Goal: Use online tool/utility: Utilize a website feature to perform a specific function

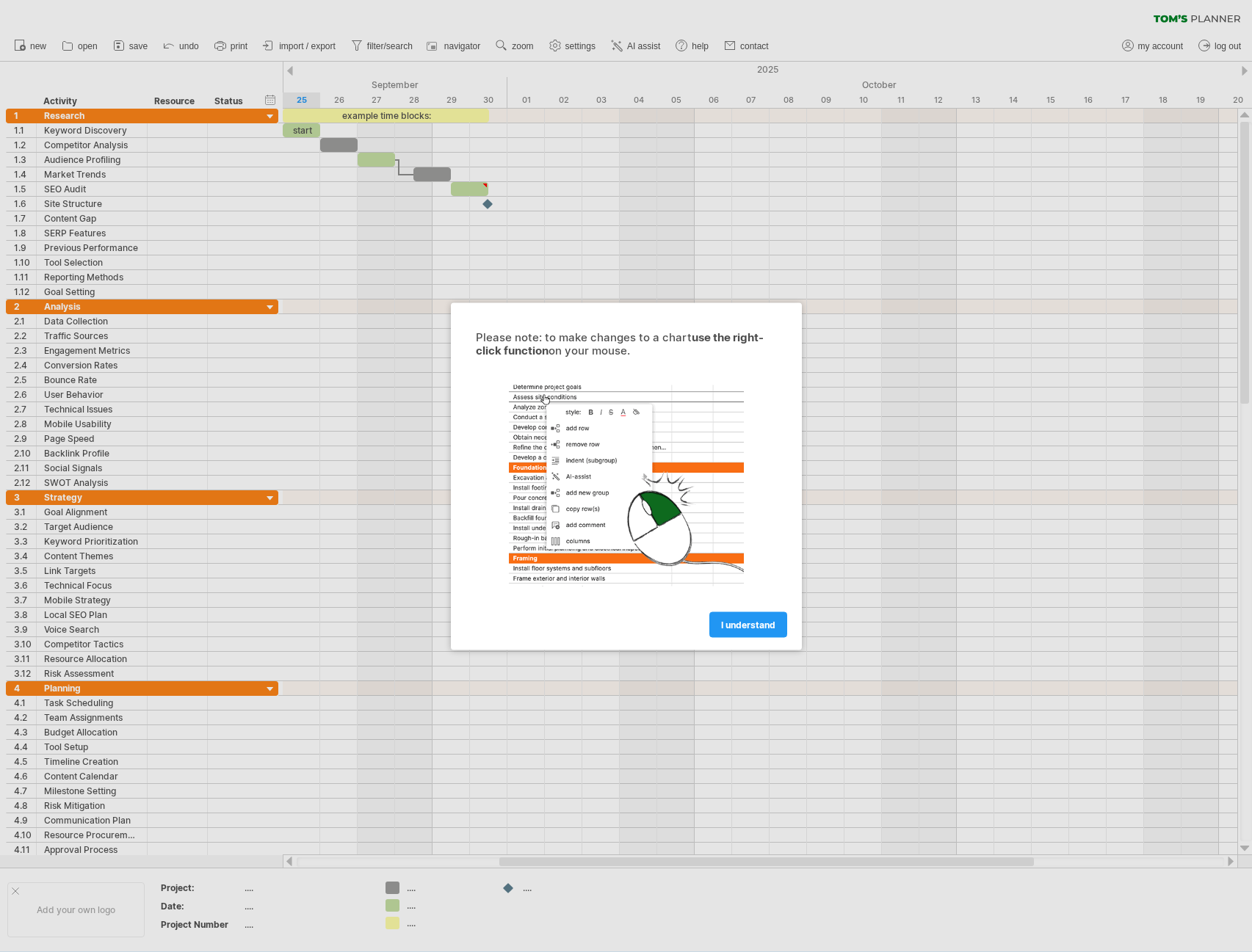
click at [750, 628] on span "I understand" at bounding box center [748, 625] width 54 height 11
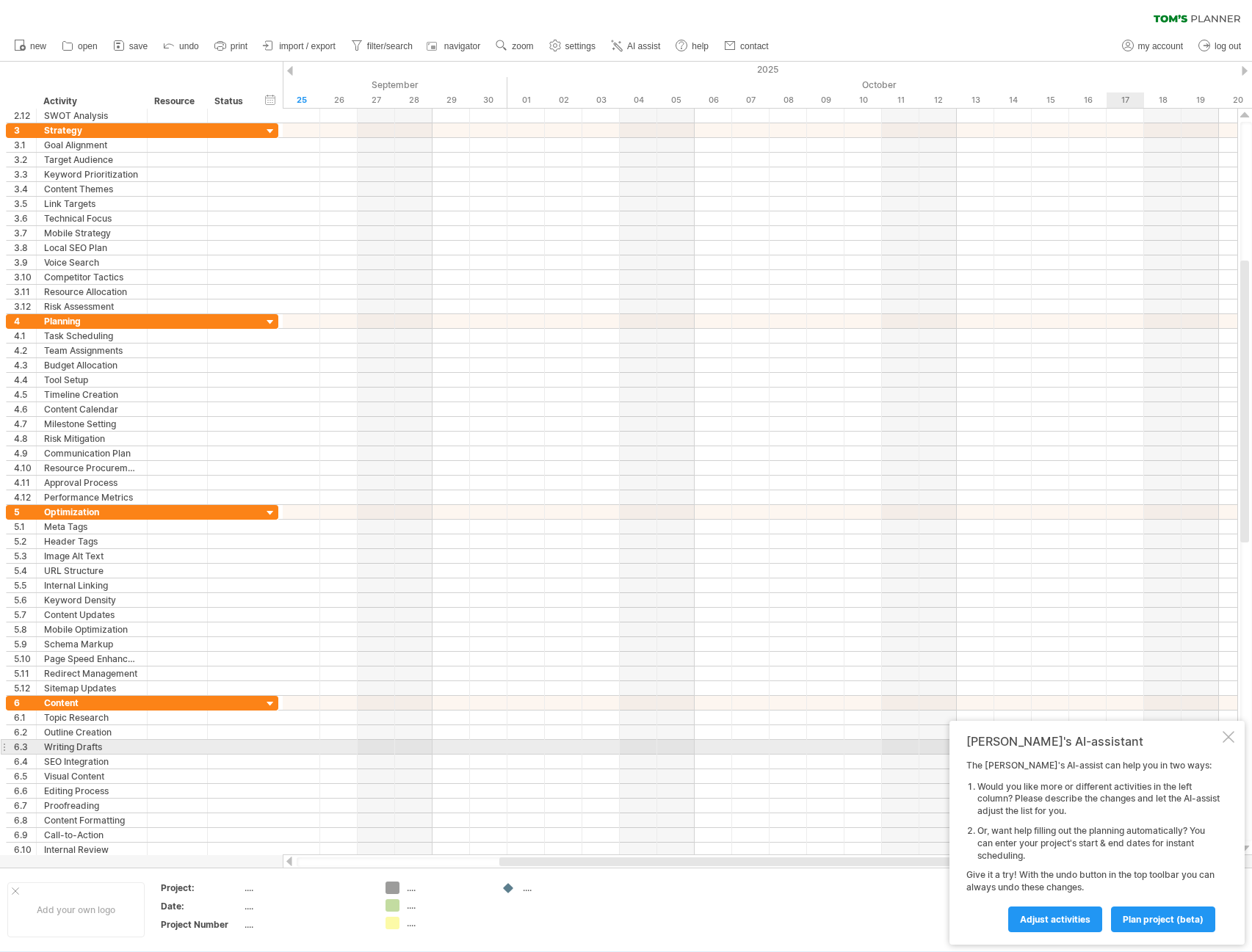
click at [1230, 740] on div at bounding box center [1228, 737] width 12 height 12
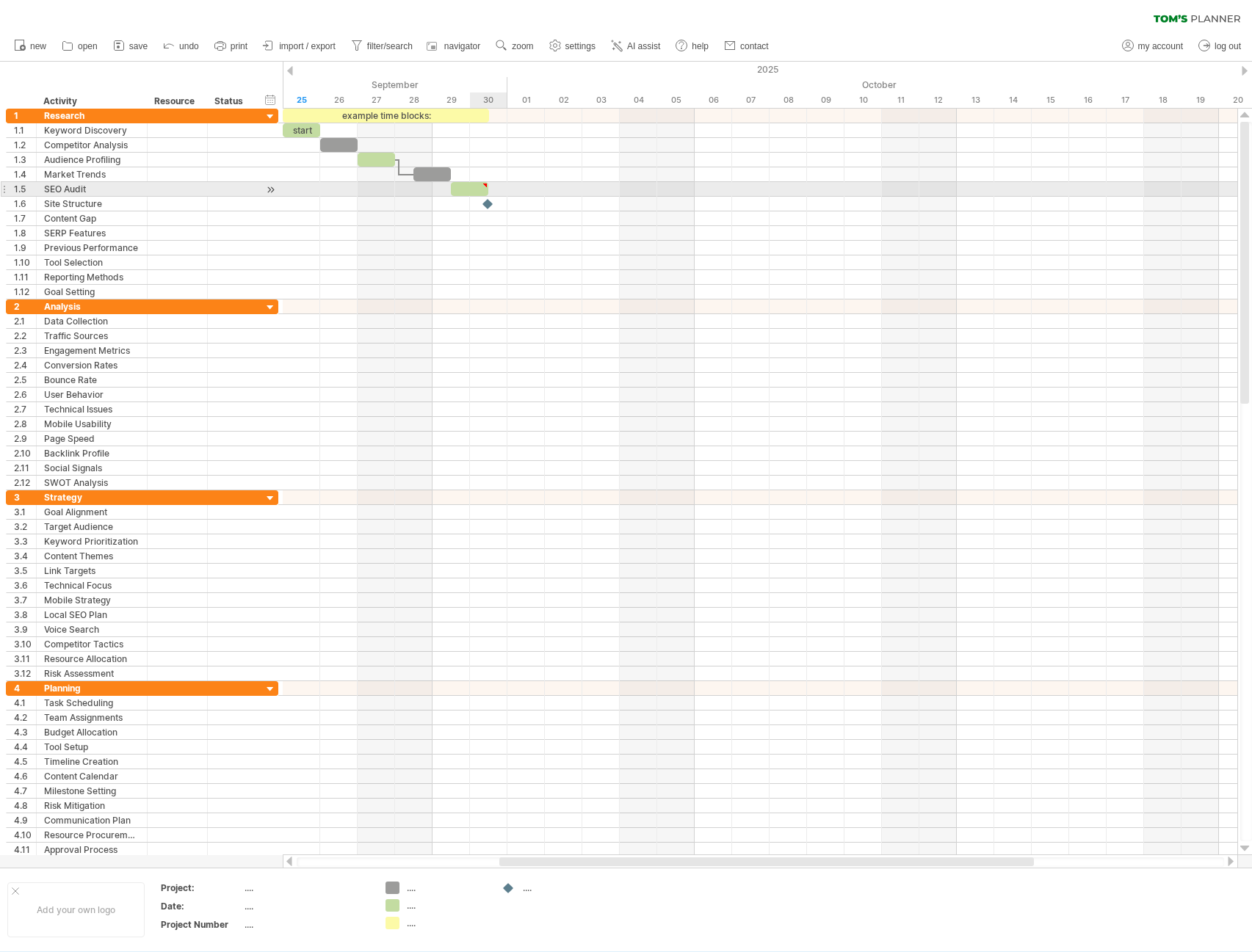
type textarea "**********"
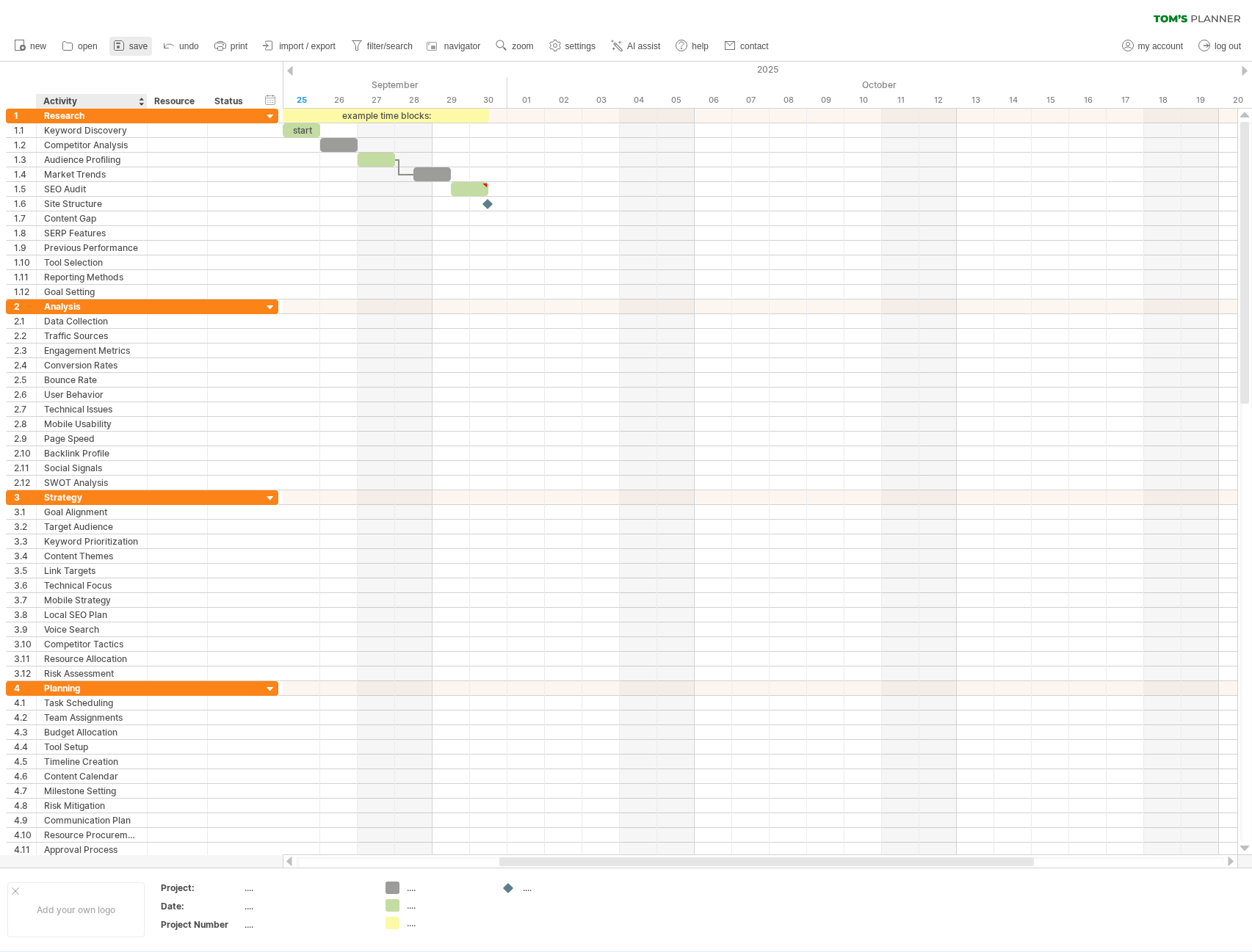
click at [131, 53] on link "save" at bounding box center [130, 46] width 43 height 19
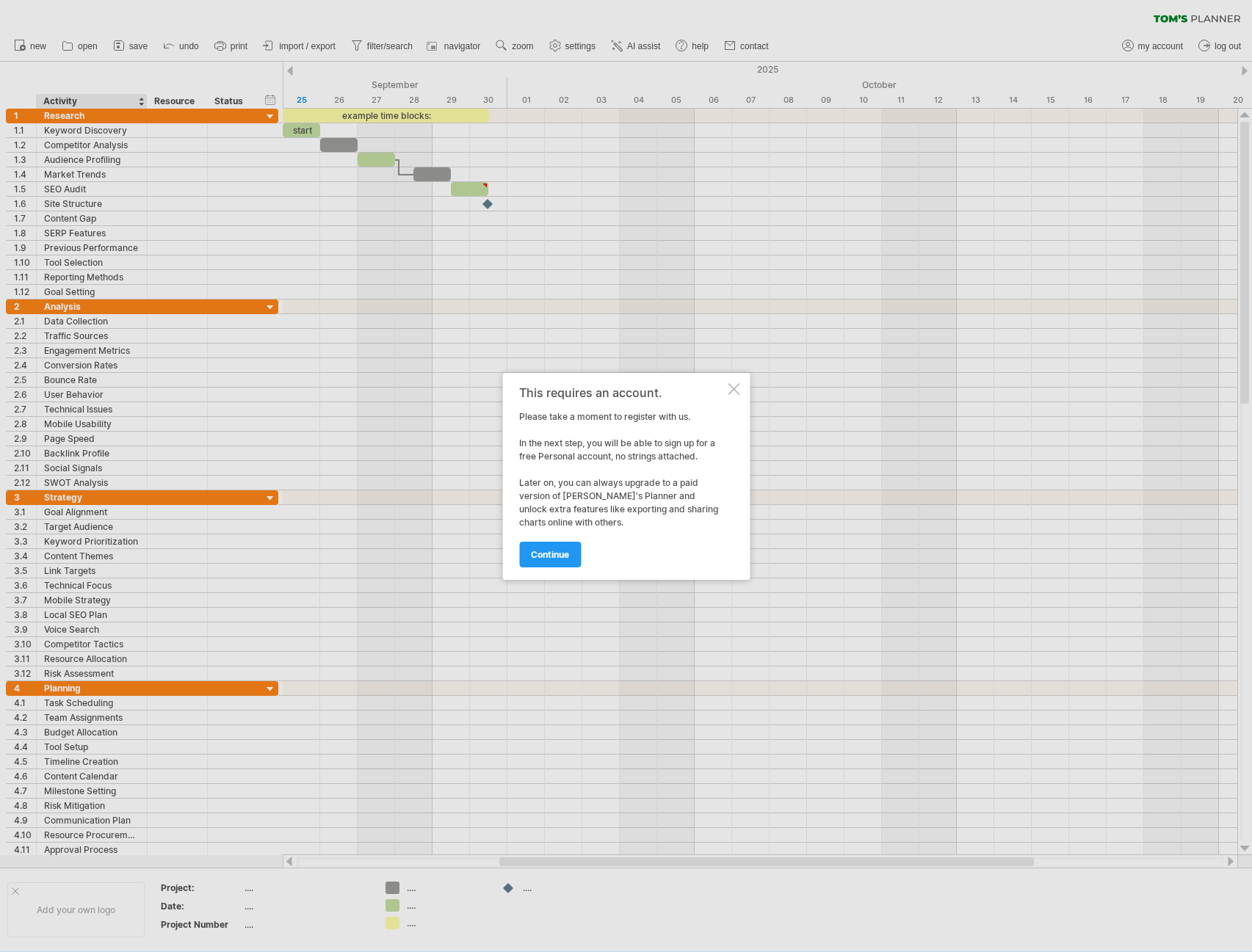
click at [743, 386] on div "This requires an account. Please take a moment to register with us. In the next…" at bounding box center [626, 477] width 248 height 207
click at [734, 387] on div at bounding box center [733, 389] width 12 height 12
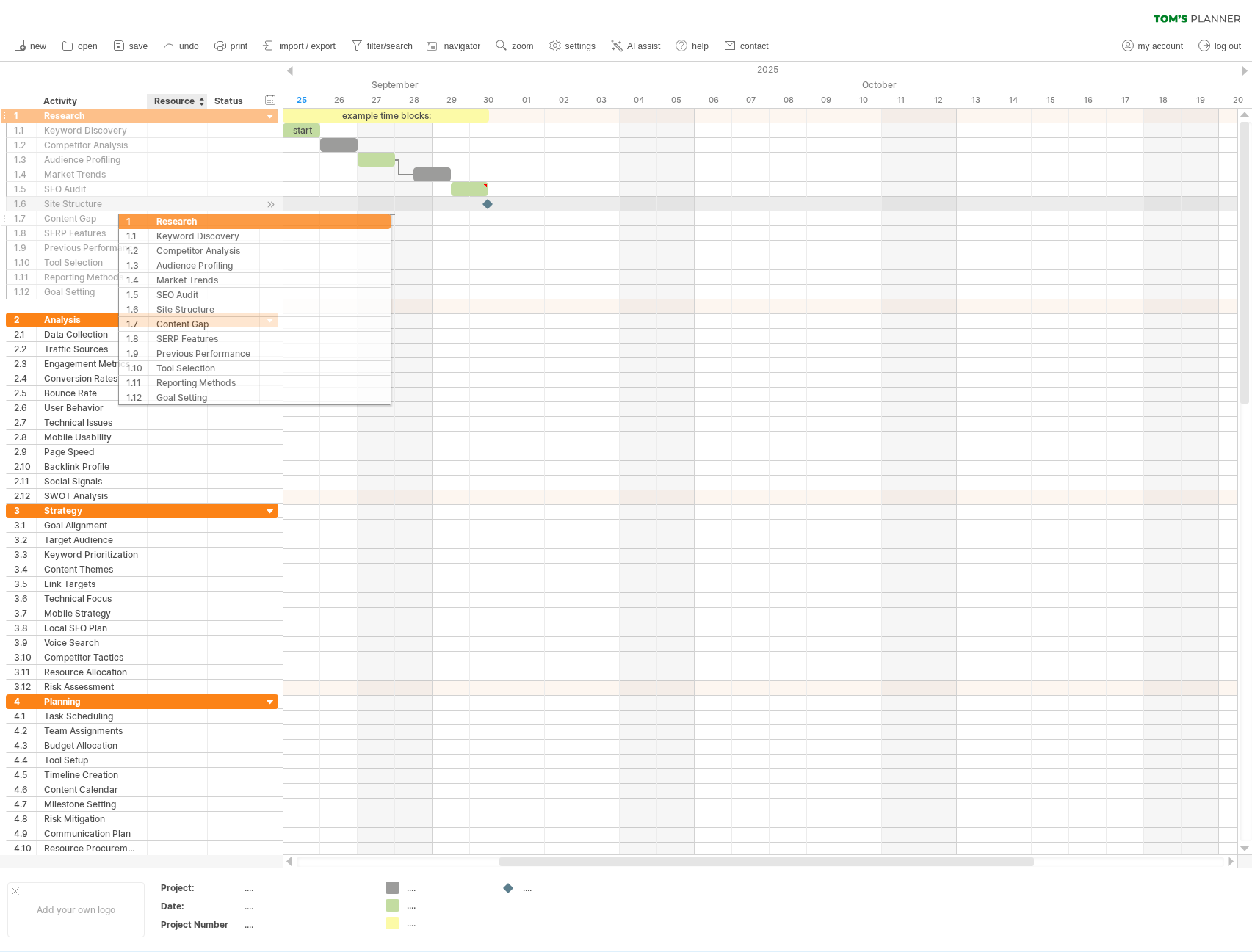
drag, startPoint x: 50, startPoint y: 121, endPoint x: 158, endPoint y: 219, distance: 145.8
click at [158, 219] on div "**********" at bounding box center [142, 204] width 272 height 192
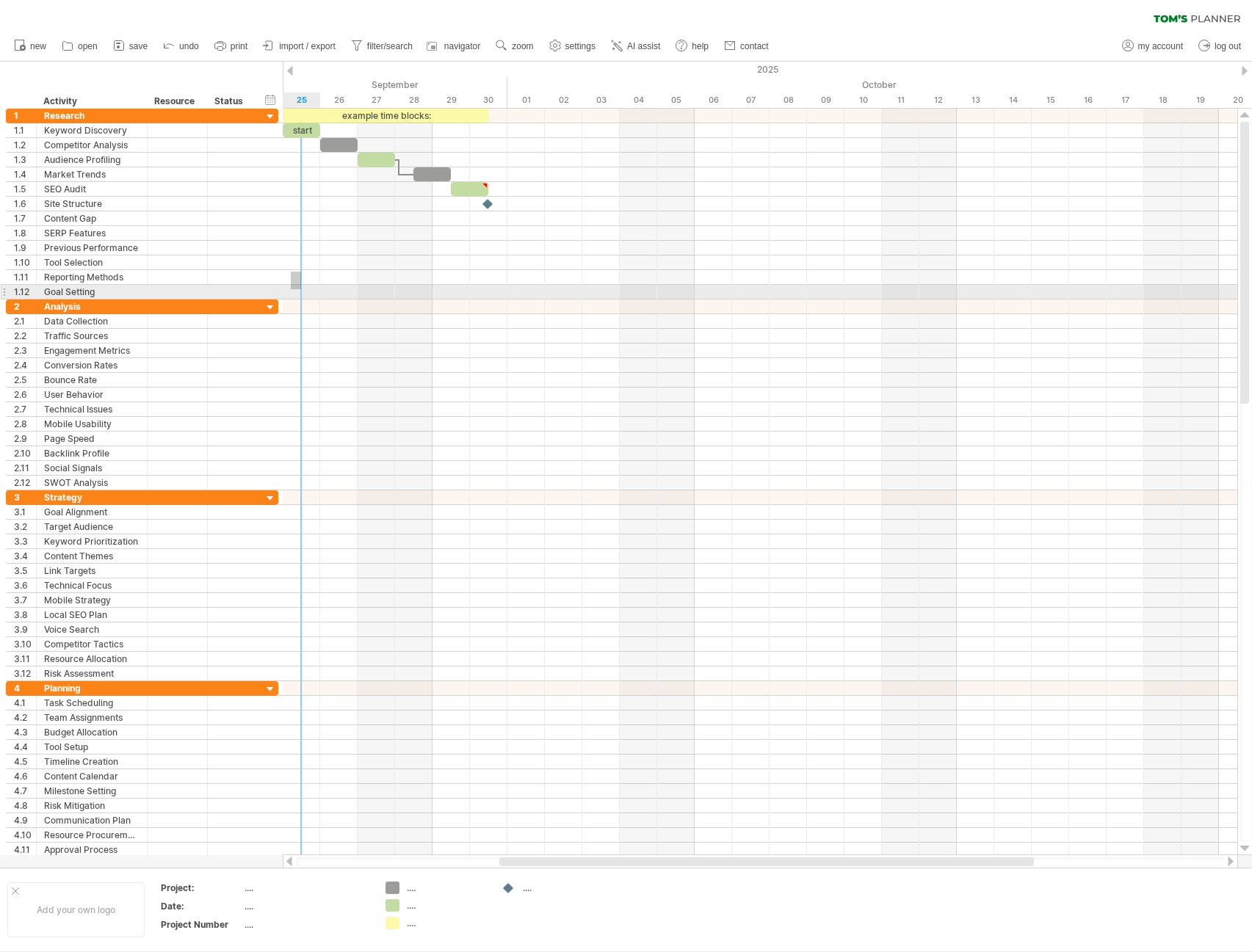
drag, startPoint x: 301, startPoint y: 289, endPoint x: 309, endPoint y: 304, distance: 17.0
click at [309, 304] on div at bounding box center [759, 483] width 954 height 749
click at [460, 296] on div at bounding box center [759, 292] width 954 height 15
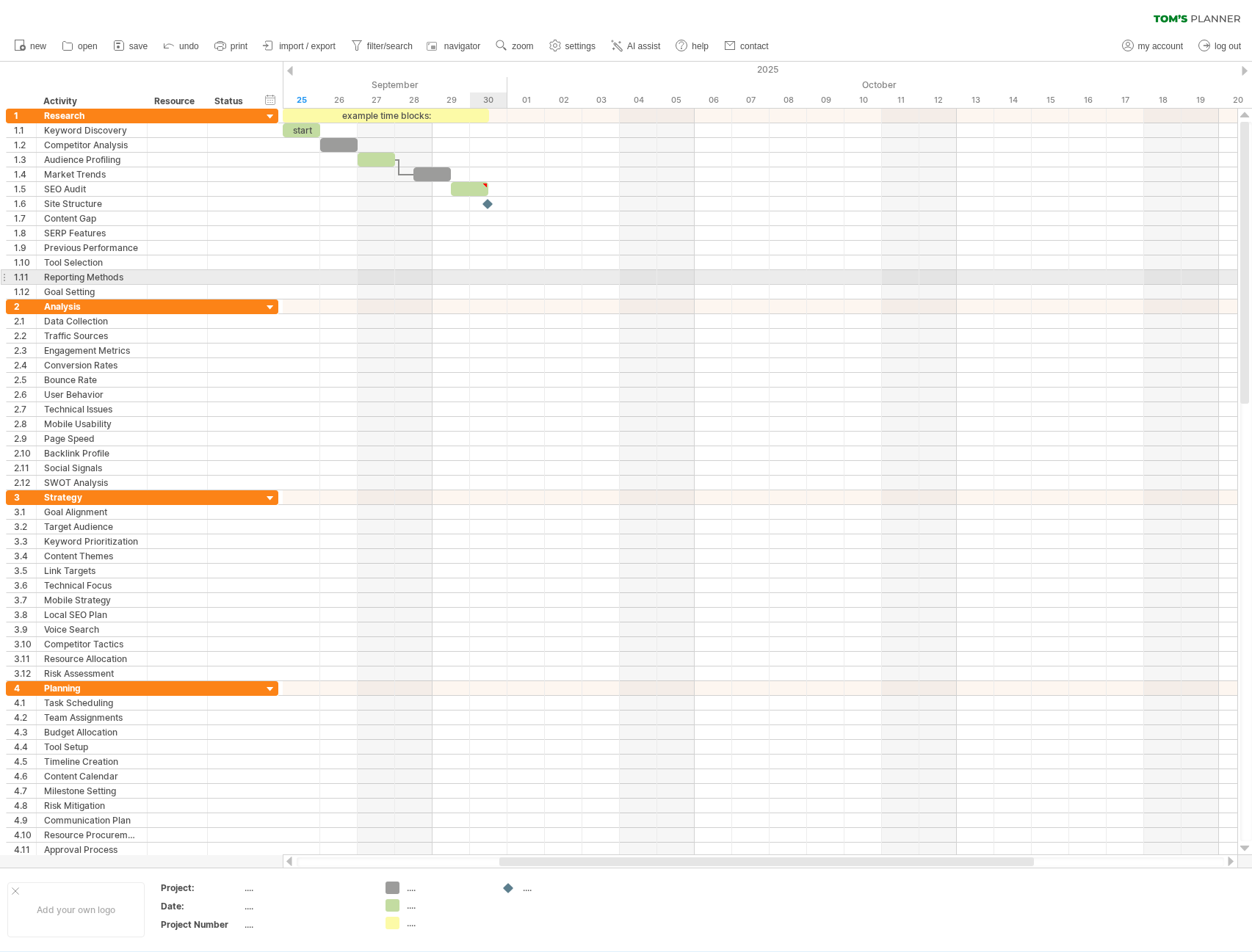
click at [471, 272] on div at bounding box center [759, 277] width 954 height 15
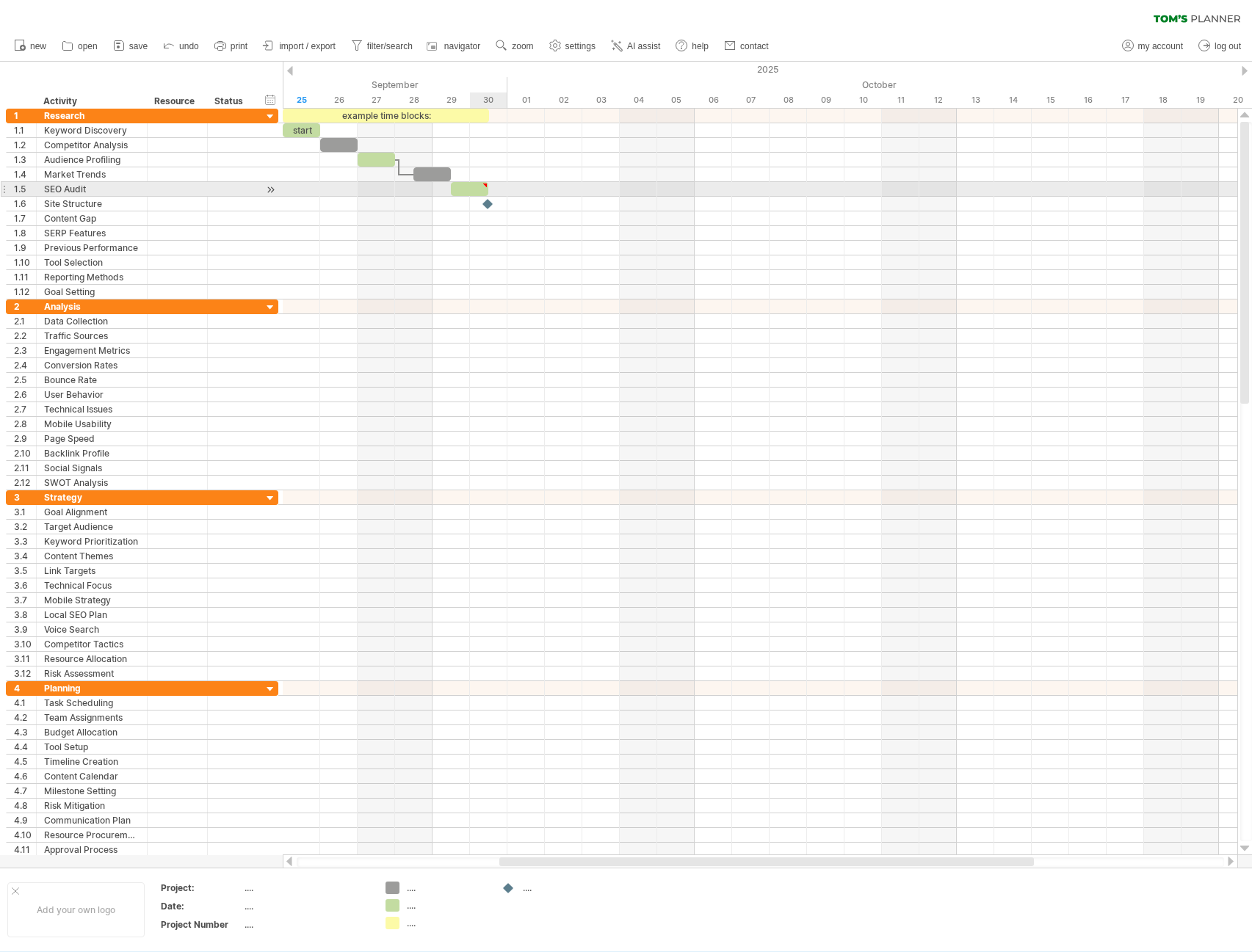
click at [501, 183] on div at bounding box center [759, 189] width 954 height 15
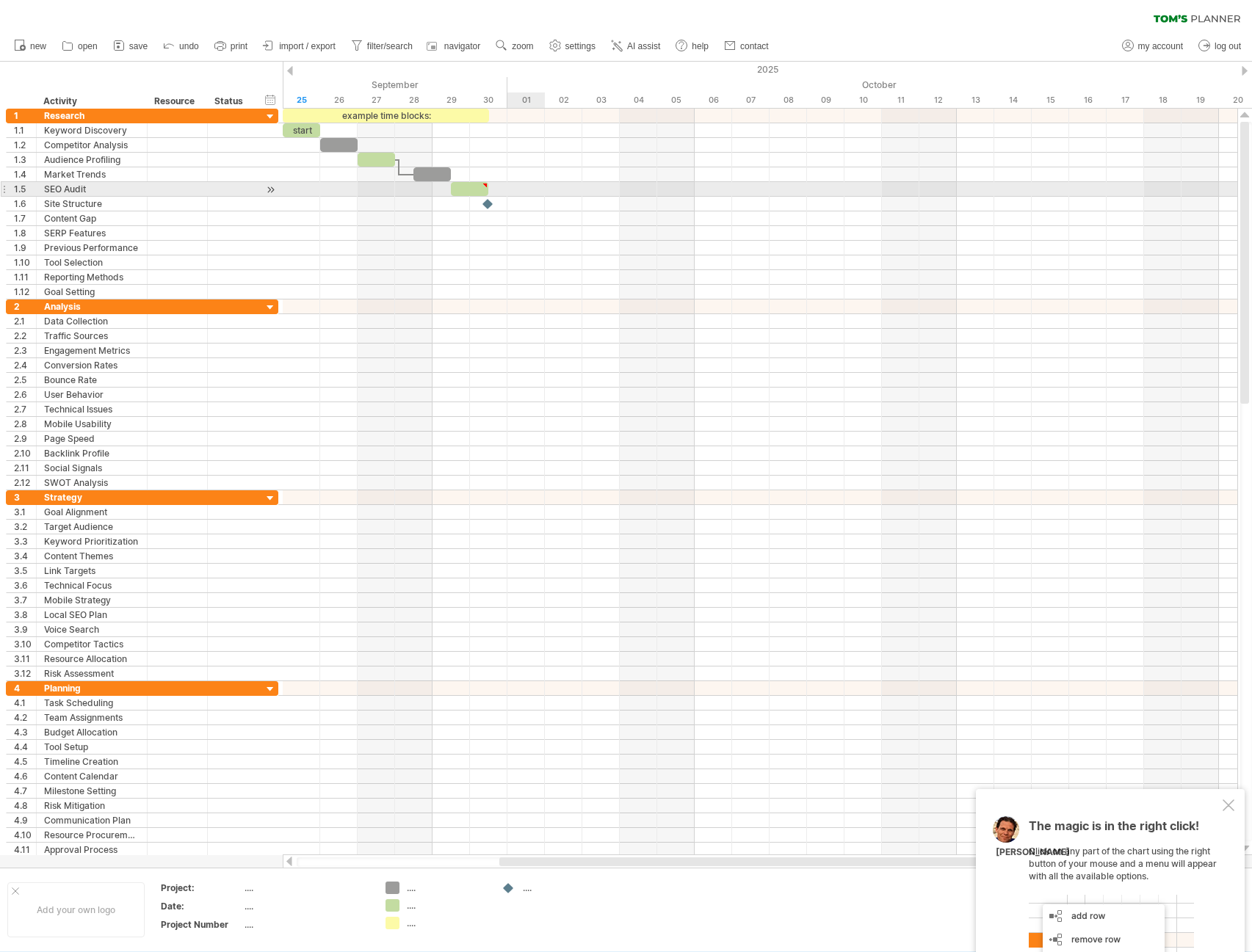
click at [523, 193] on div at bounding box center [759, 189] width 954 height 15
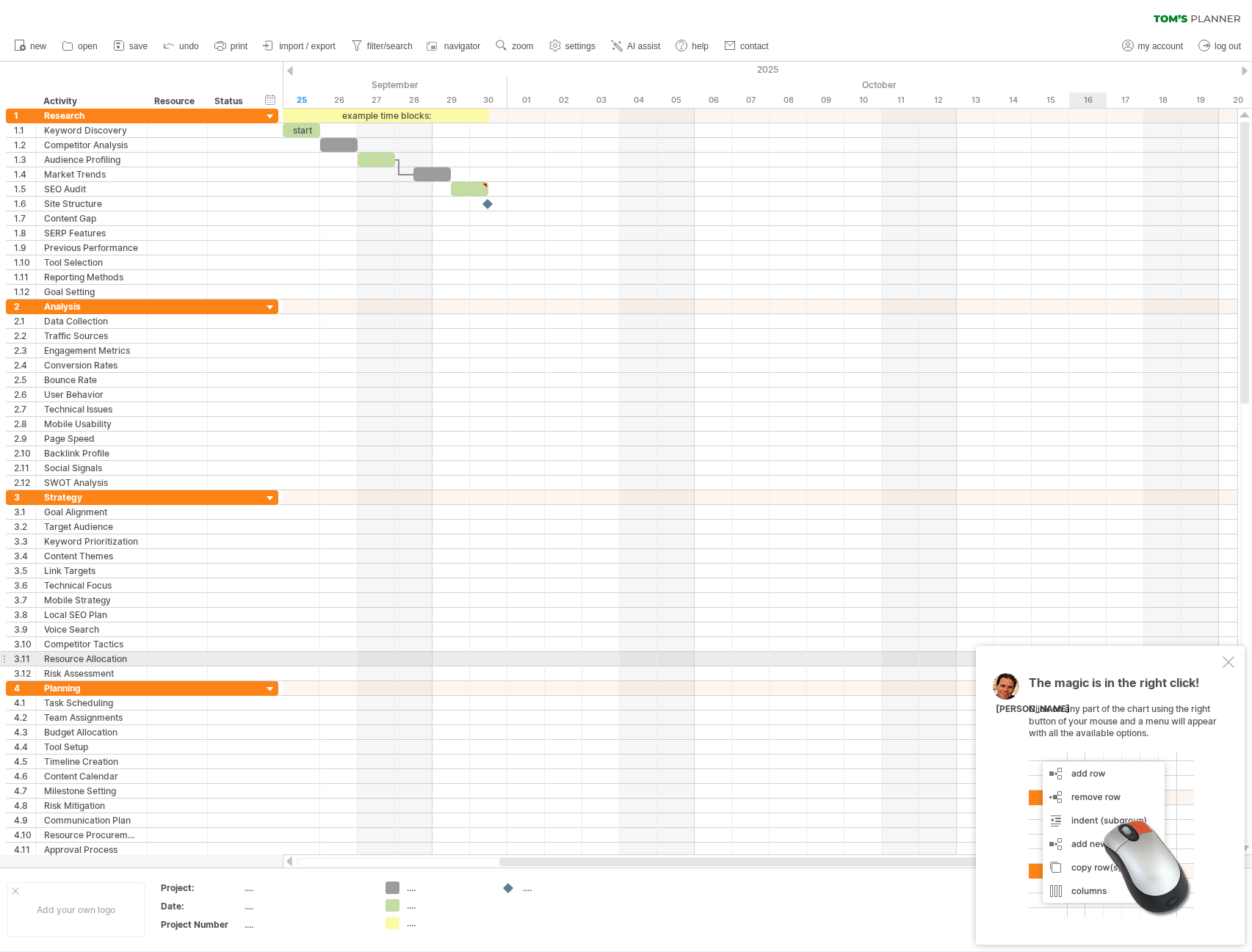
click at [1224, 659] on div at bounding box center [1228, 662] width 12 height 12
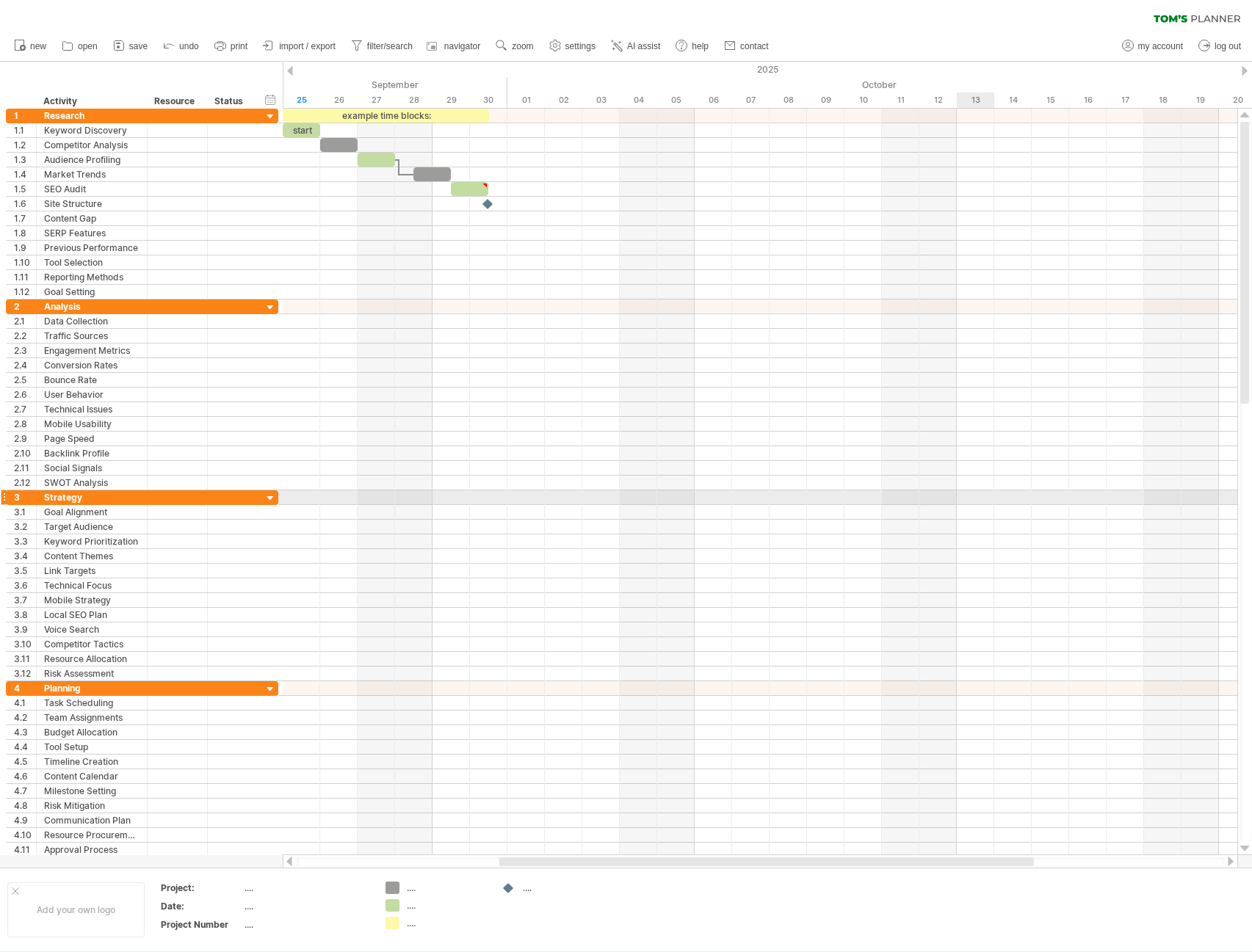
click at [979, 491] on div at bounding box center [759, 498] width 954 height 15
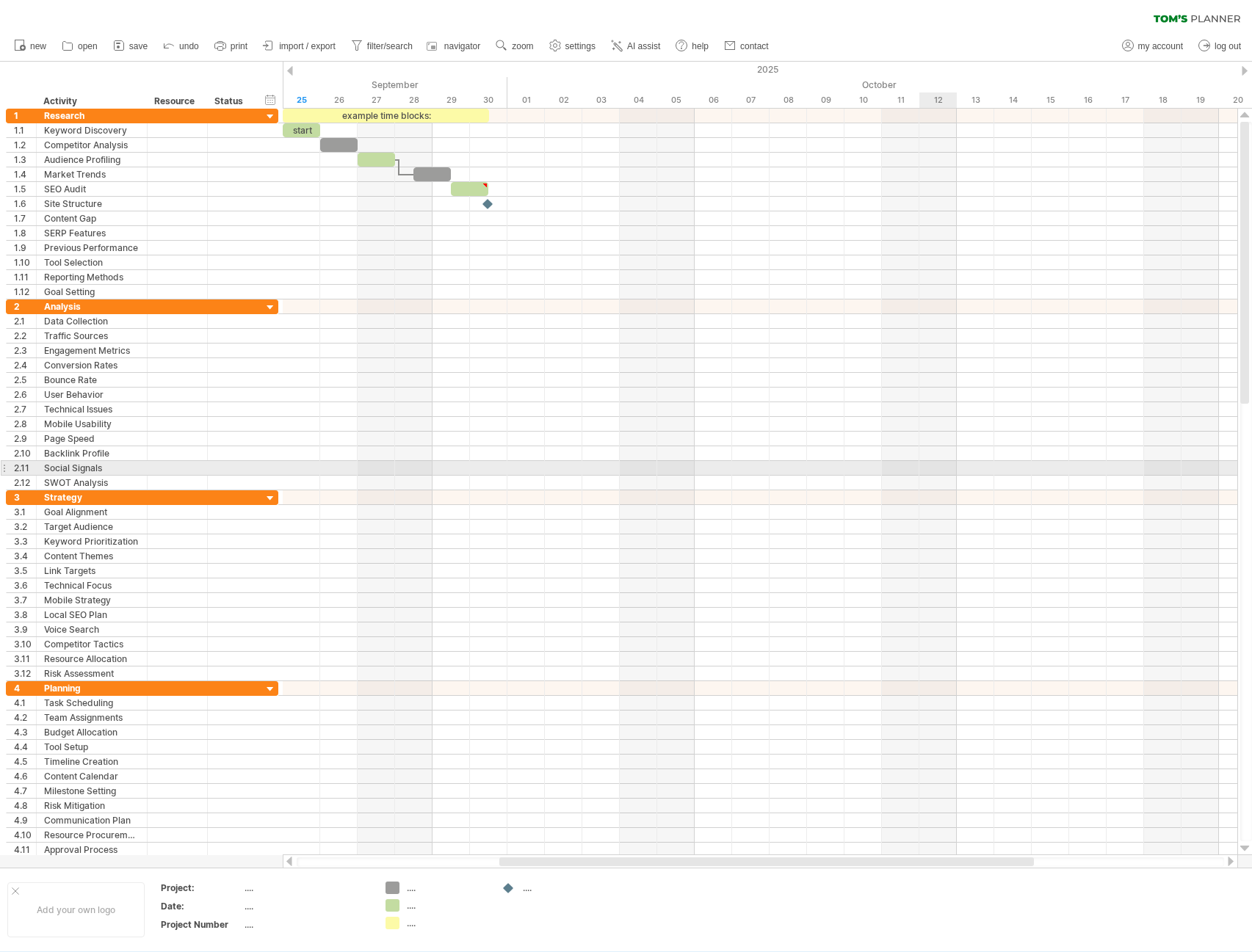
click at [867, 443] on div at bounding box center [759, 439] width 954 height 15
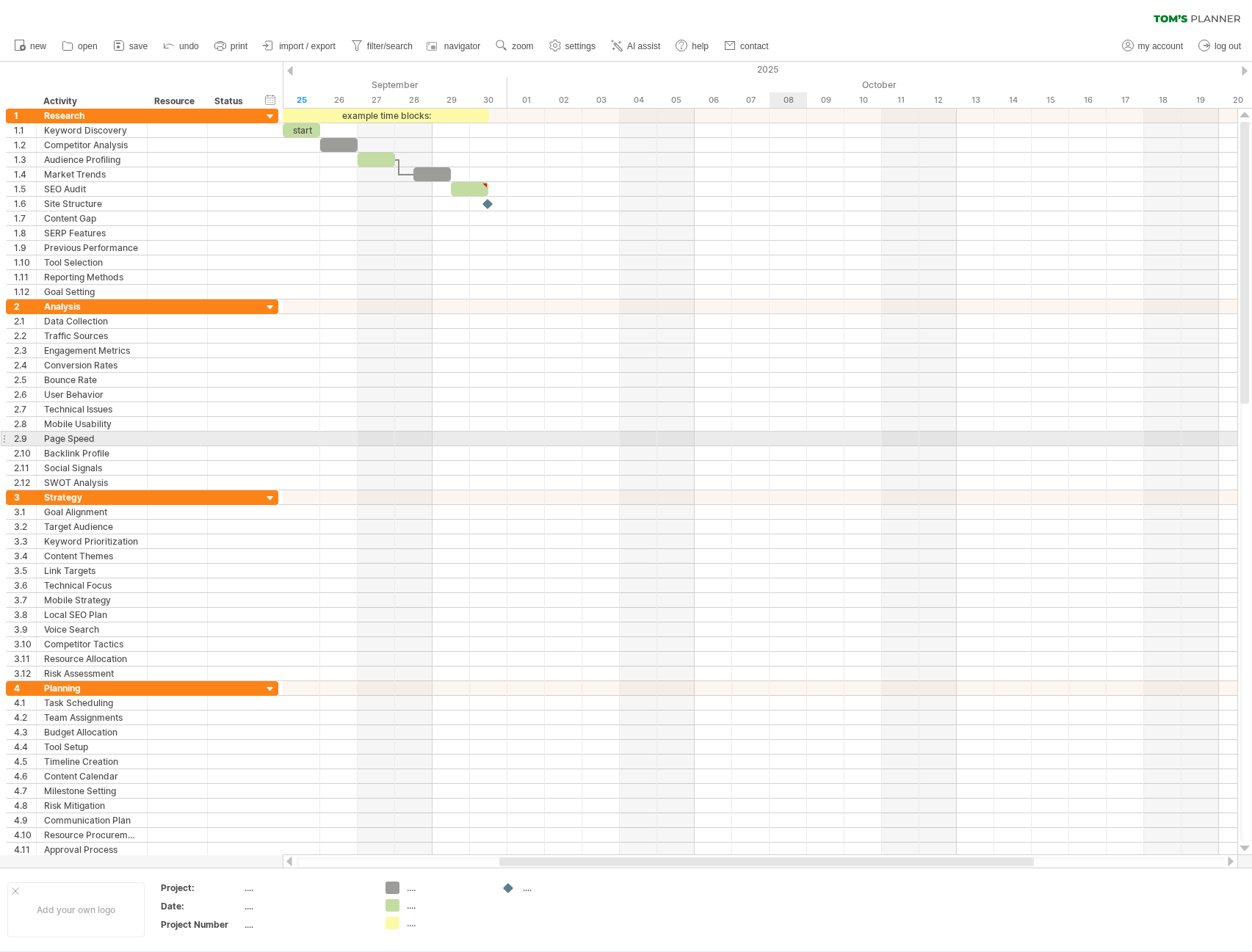
drag, startPoint x: 801, startPoint y: 435, endPoint x: 752, endPoint y: 464, distance: 56.9
click at [801, 436] on div at bounding box center [759, 439] width 954 height 15
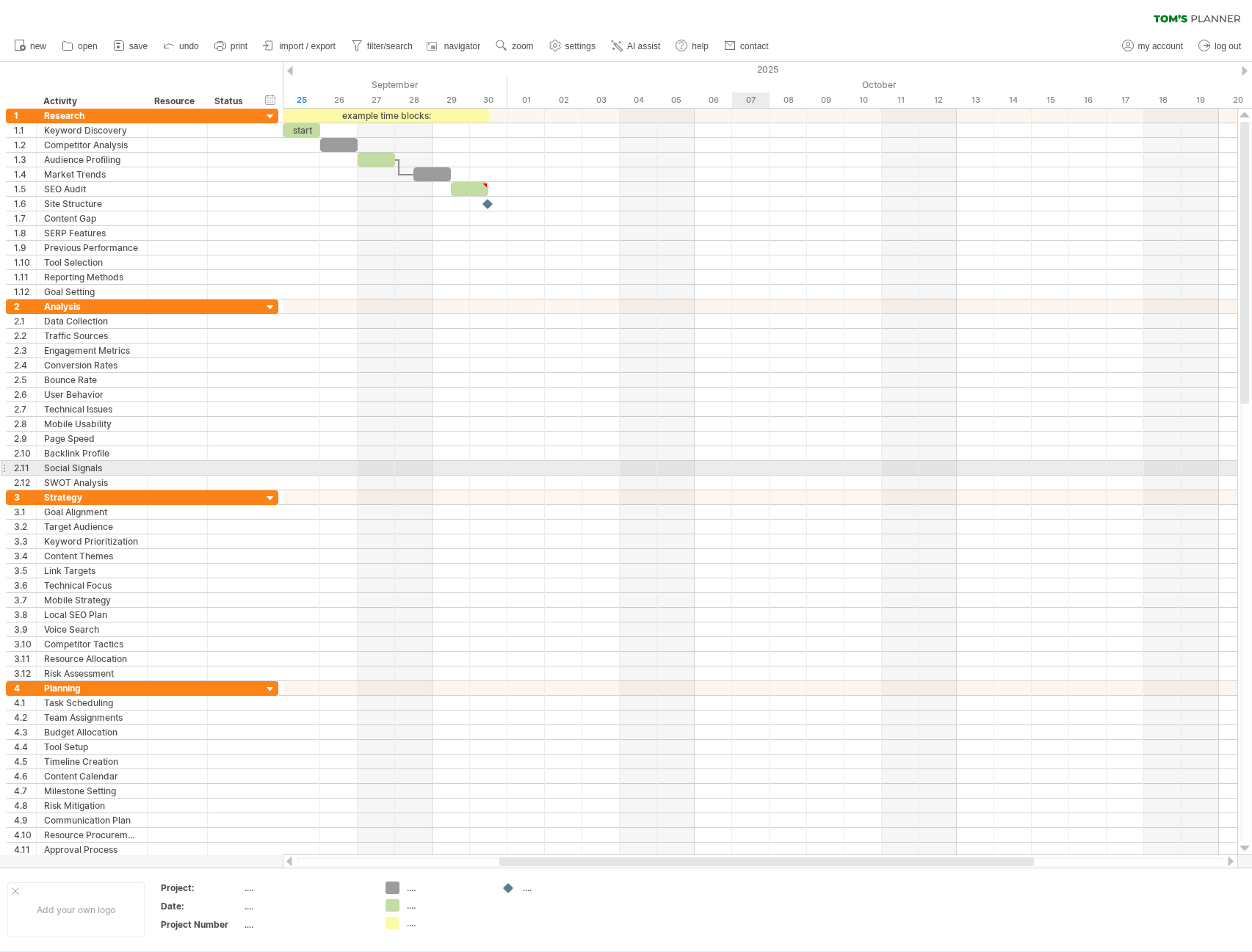
click at [730, 482] on div at bounding box center [759, 483] width 954 height 15
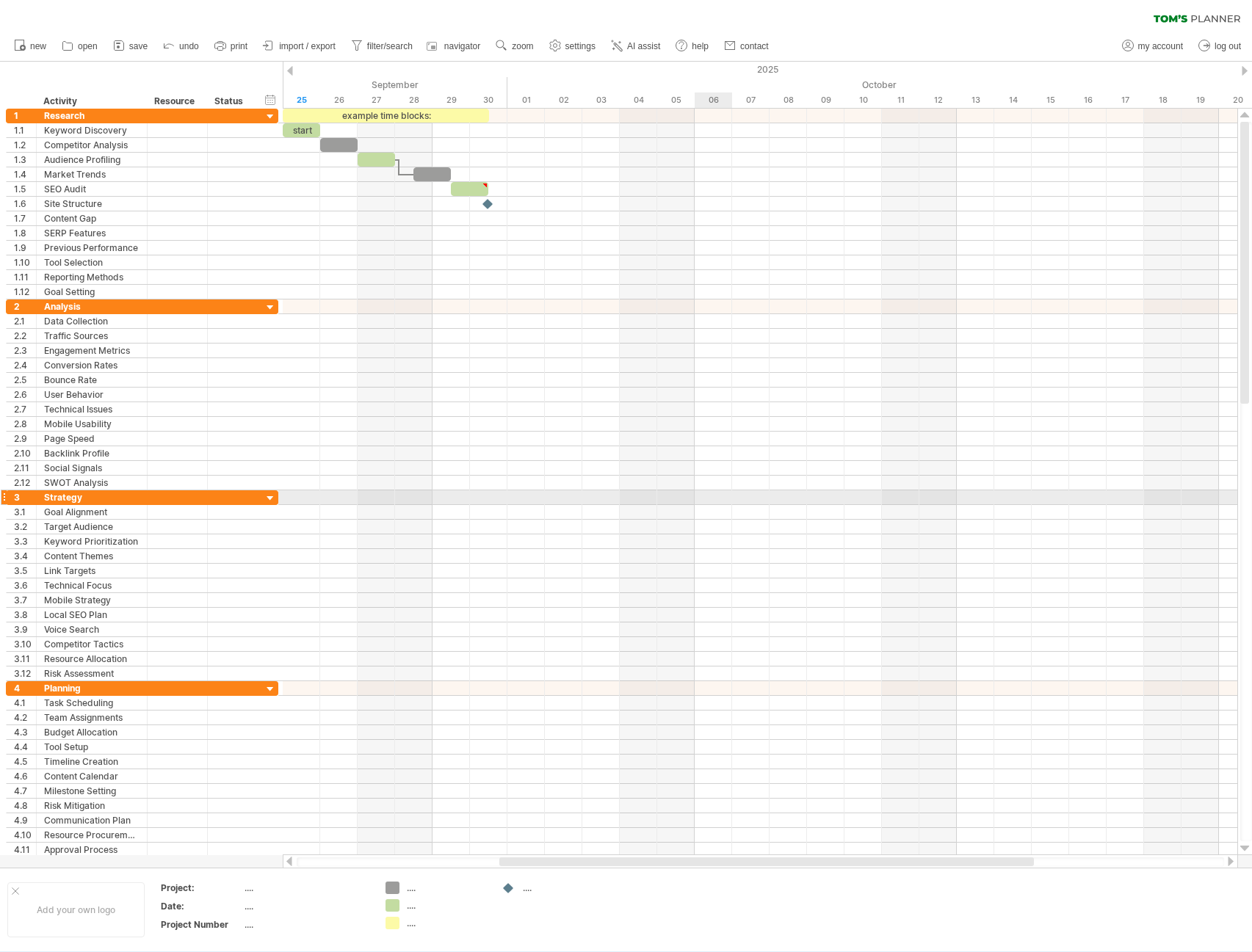
click at [696, 501] on div at bounding box center [759, 498] width 954 height 15
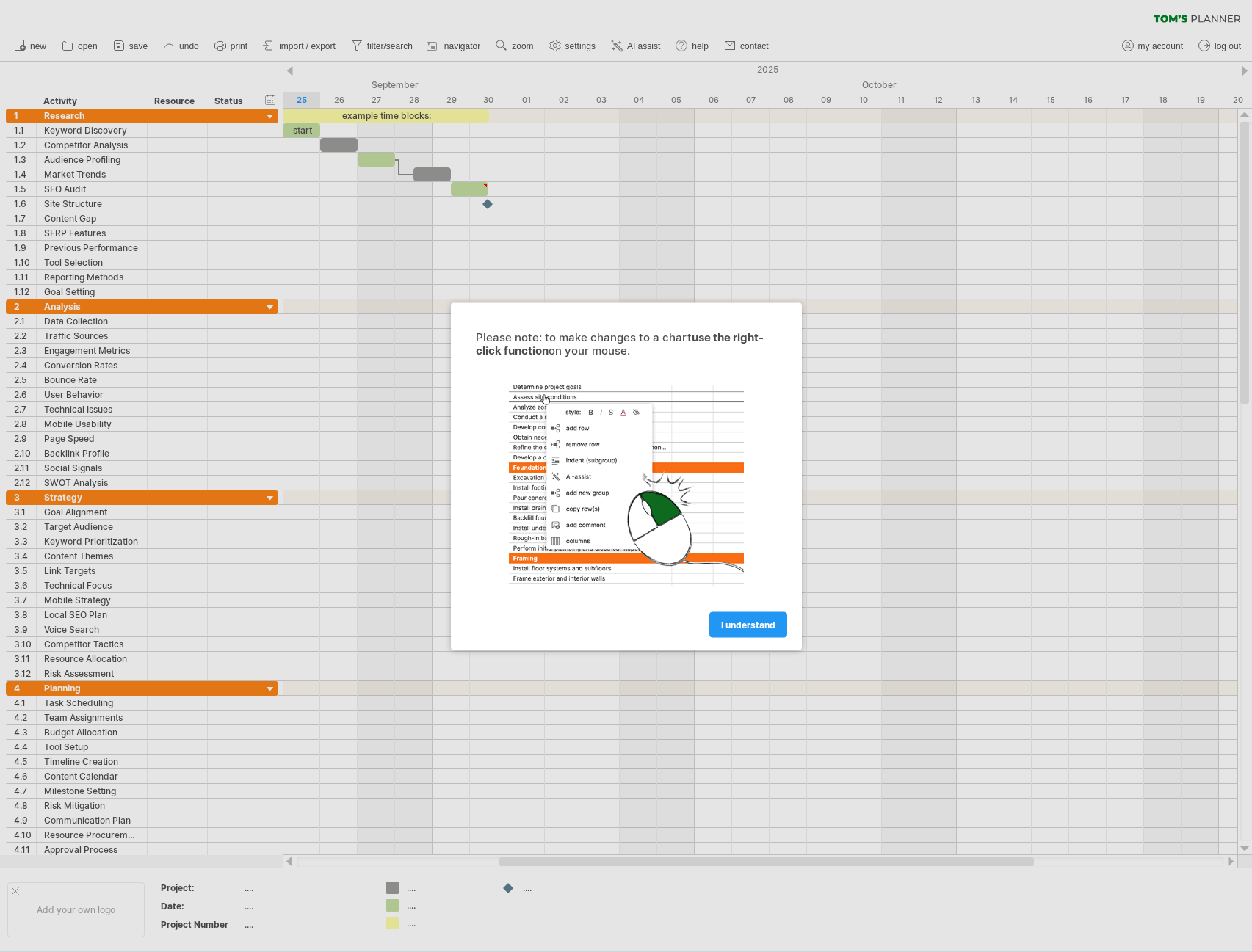
click at [716, 624] on link "I understand" at bounding box center [747, 624] width 78 height 26
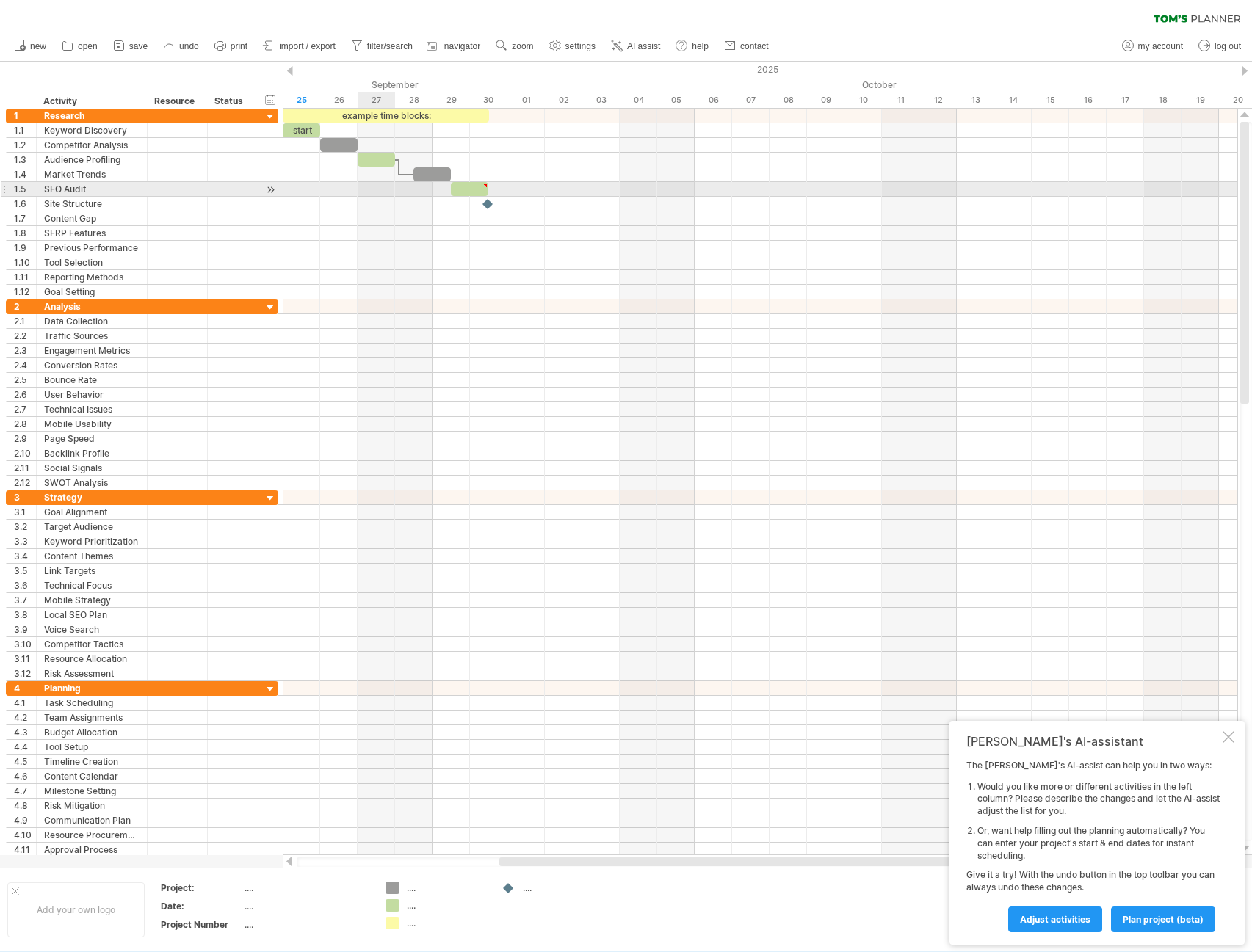
click at [371, 187] on div at bounding box center [759, 189] width 954 height 15
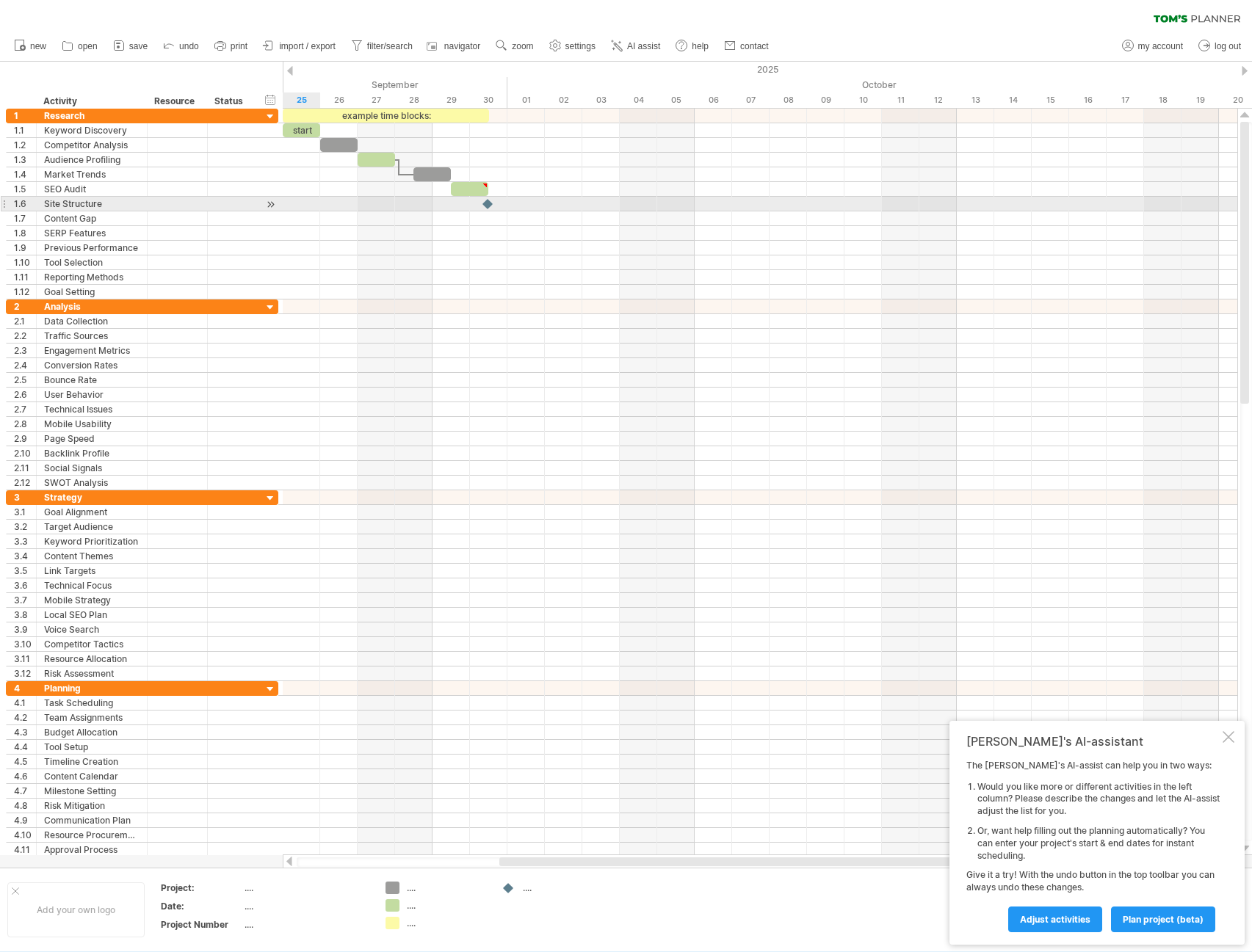
click at [269, 205] on div at bounding box center [271, 204] width 14 height 15
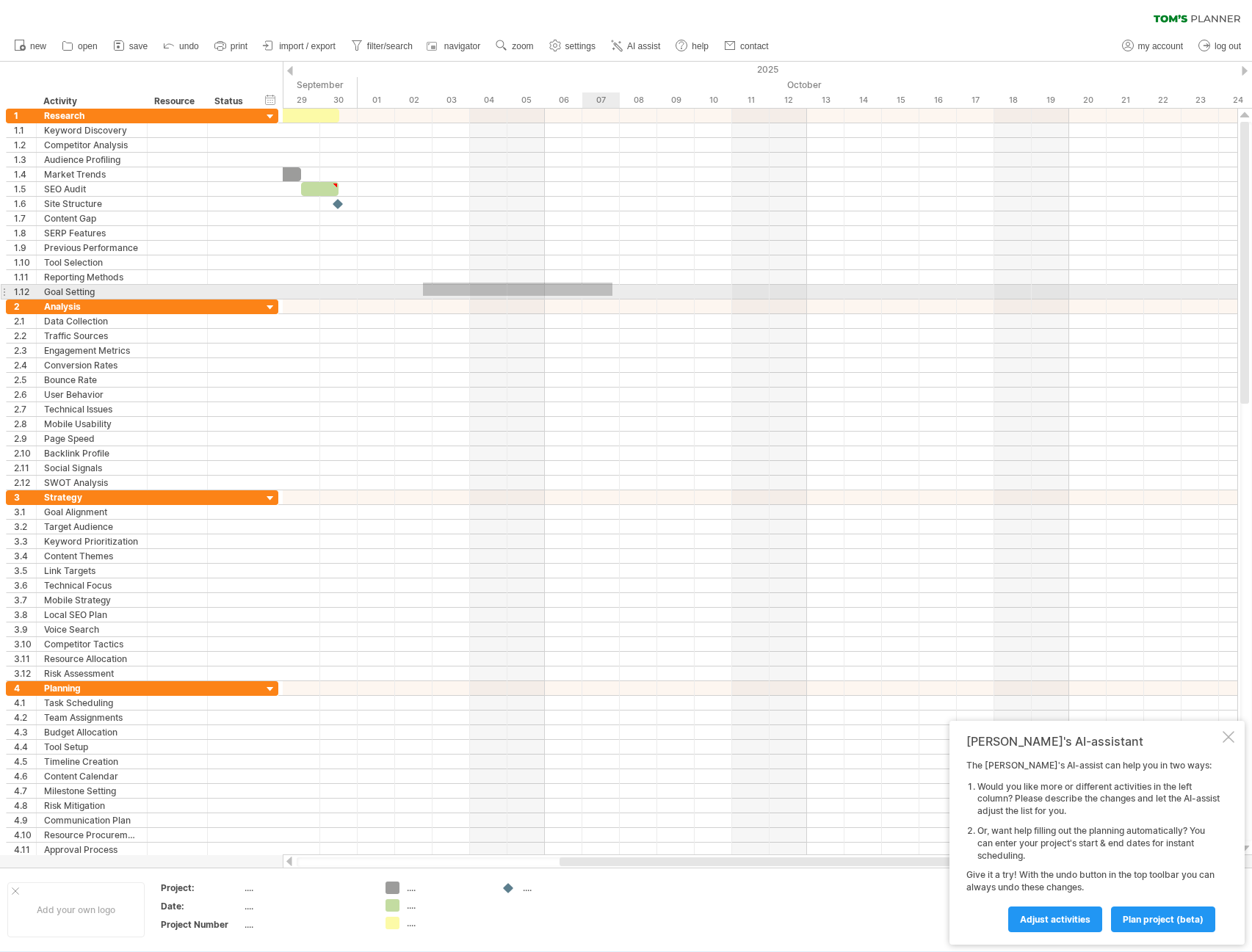
drag, startPoint x: 429, startPoint y: 285, endPoint x: 612, endPoint y: 296, distance: 183.3
click at [612, 296] on div at bounding box center [759, 204] width 954 height 191
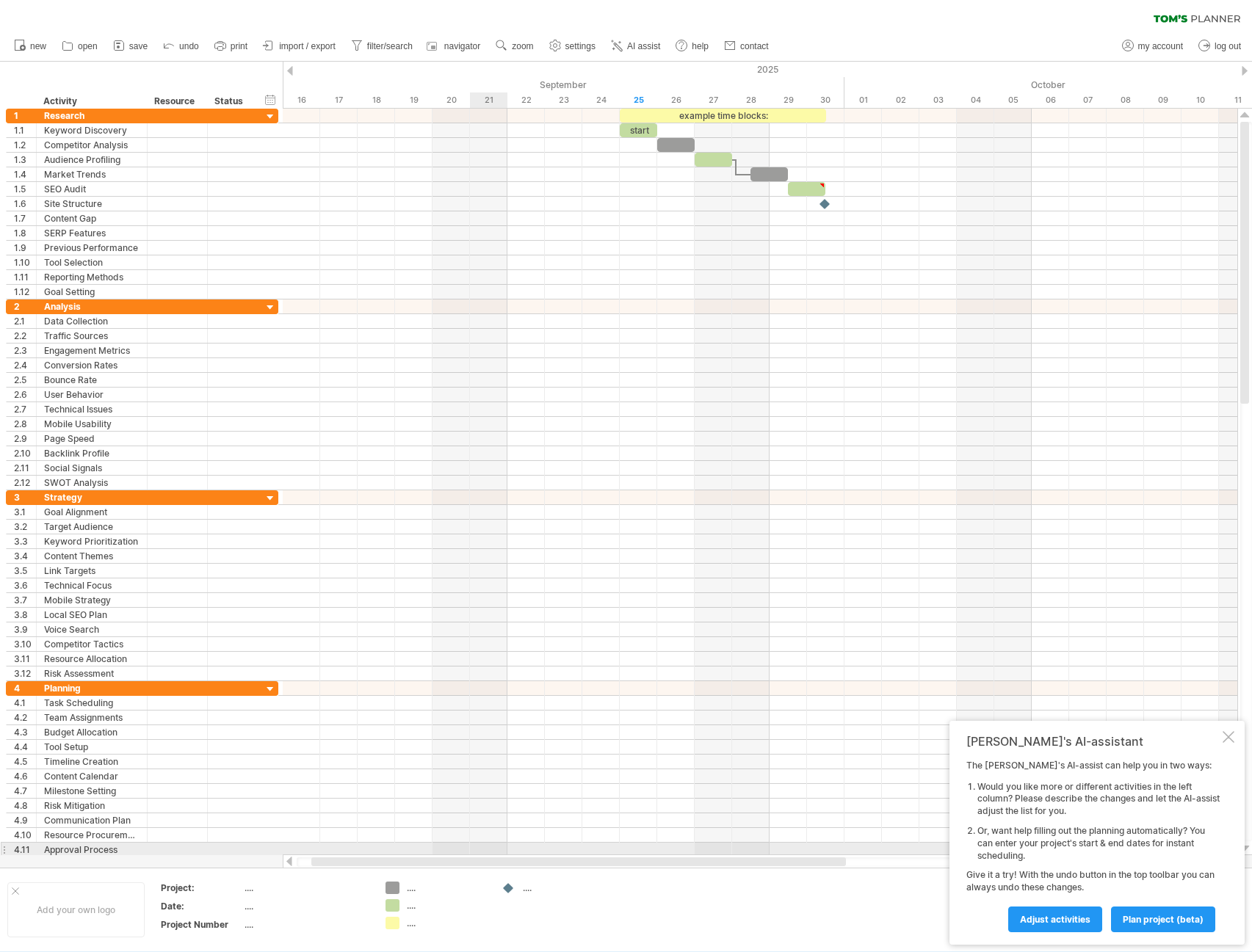
drag, startPoint x: 721, startPoint y: 864, endPoint x: 636, endPoint y: 667, distance: 214.6
click at [474, 846] on div "Trying to reach [DOMAIN_NAME] Connected again... 0% clear filter new 1" at bounding box center [626, 476] width 1252 height 952
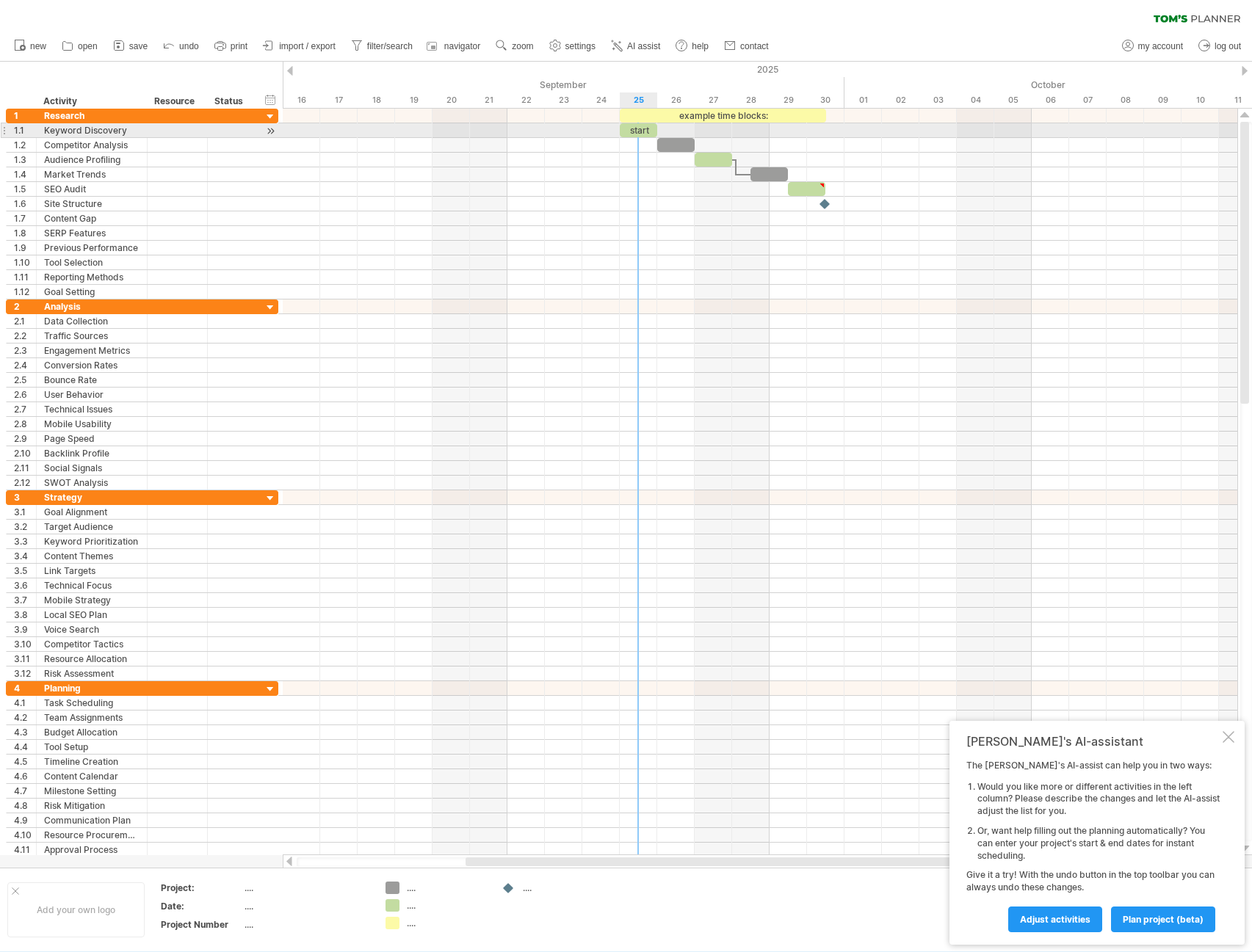
click at [636, 128] on div "start" at bounding box center [638, 130] width 37 height 14
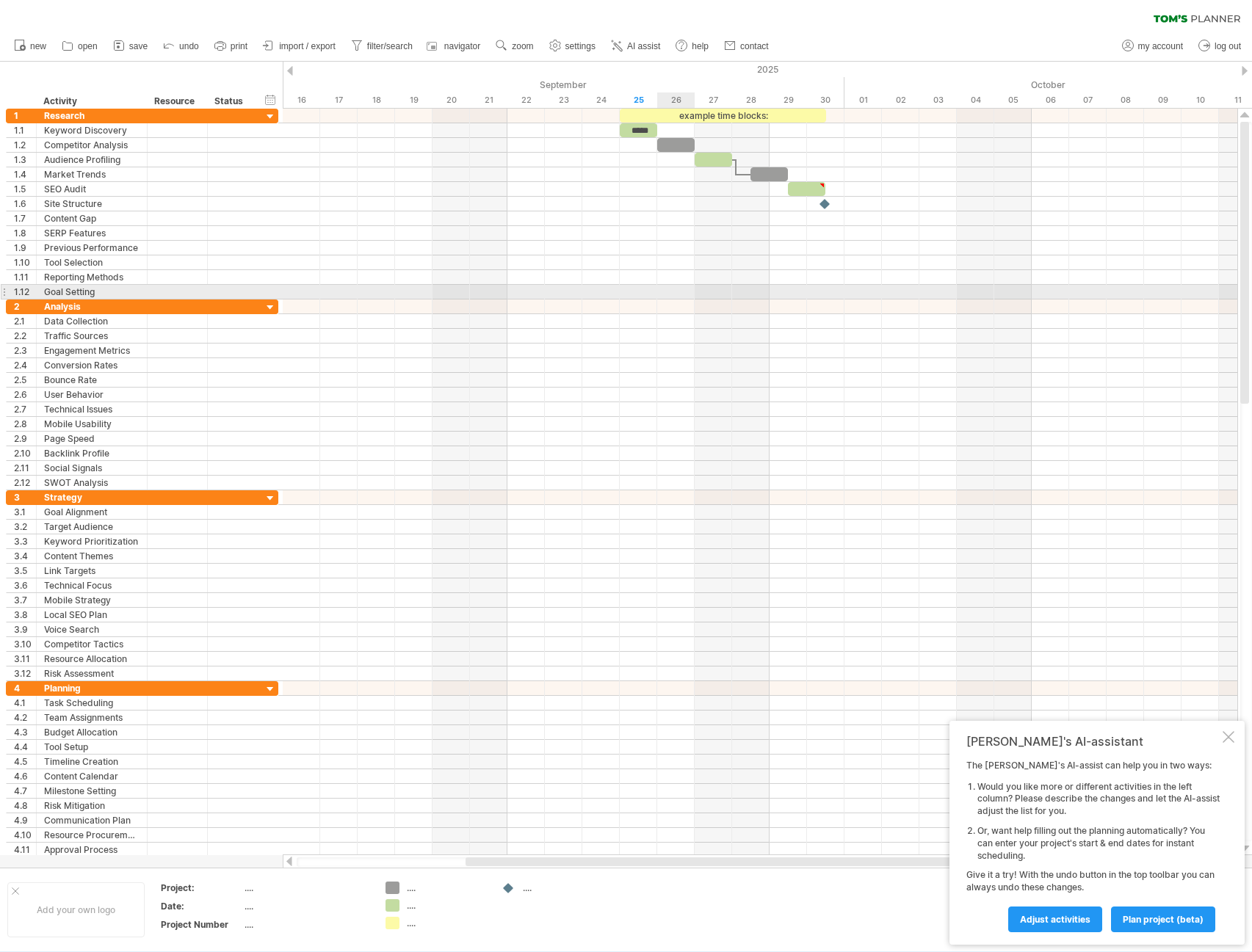
click at [667, 296] on div at bounding box center [759, 292] width 954 height 15
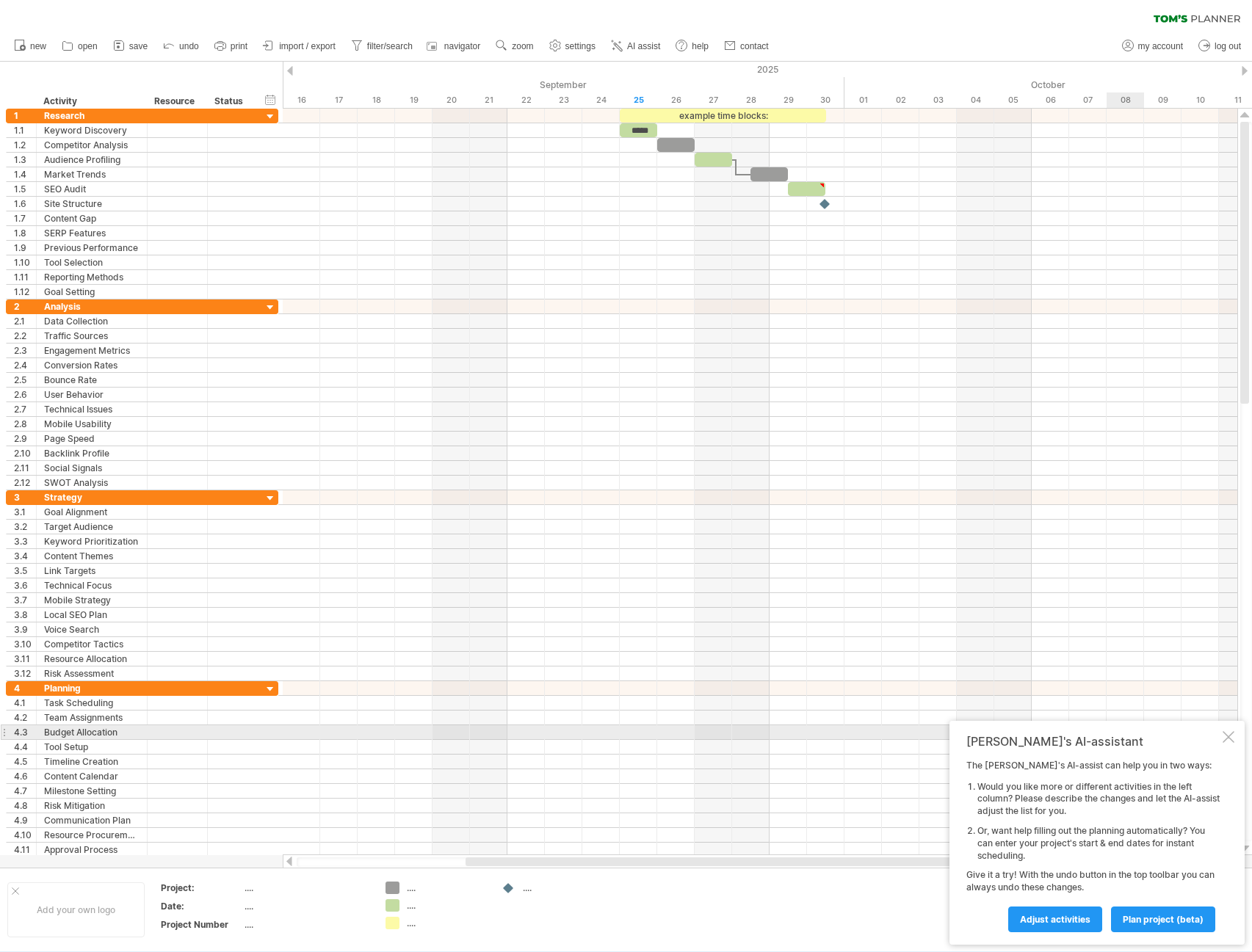
click at [1223, 737] on div at bounding box center [1228, 737] width 12 height 12
